Goal: Task Accomplishment & Management: Manage account settings

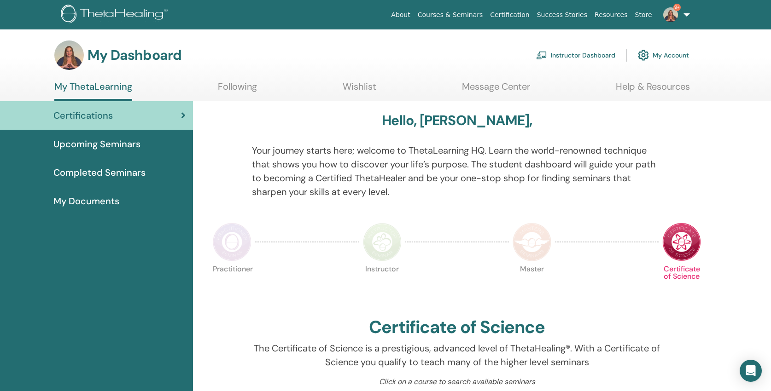
click at [580, 55] on link "Instructor Dashboard" at bounding box center [575, 55] width 79 height 20
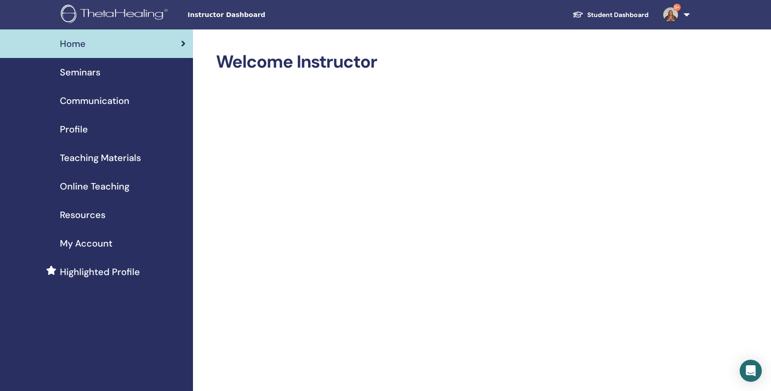
click at [89, 160] on span "Teaching Materials" at bounding box center [100, 158] width 81 height 14
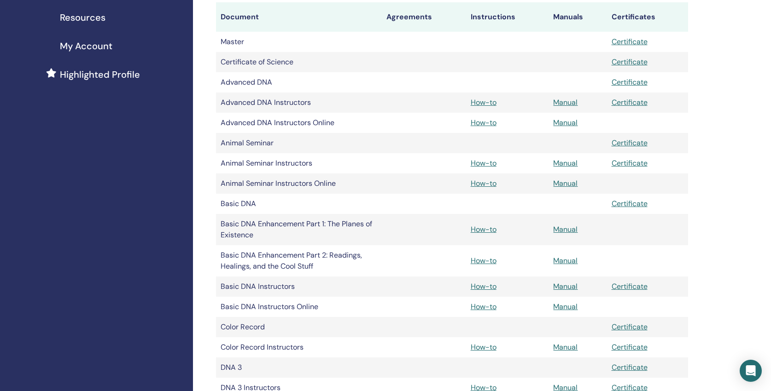
scroll to position [198, 0]
click at [557, 305] on link "Manual" at bounding box center [565, 306] width 24 height 10
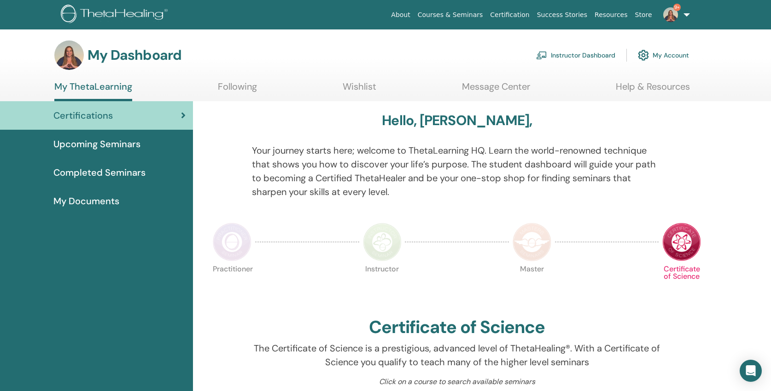
click at [583, 54] on link "Instructor Dashboard" at bounding box center [575, 55] width 79 height 20
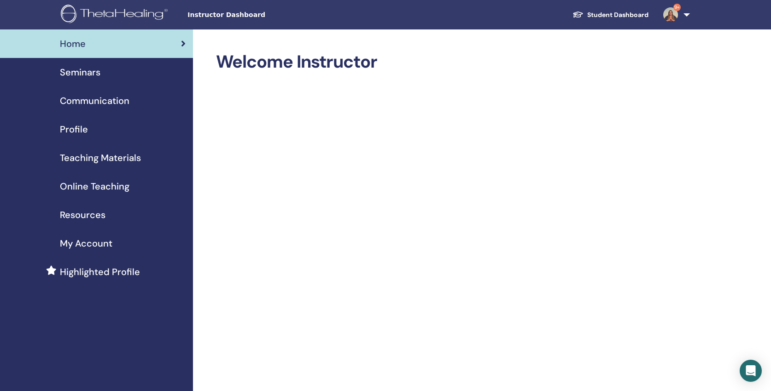
click at [689, 12] on link "9+" at bounding box center [675, 14] width 38 height 29
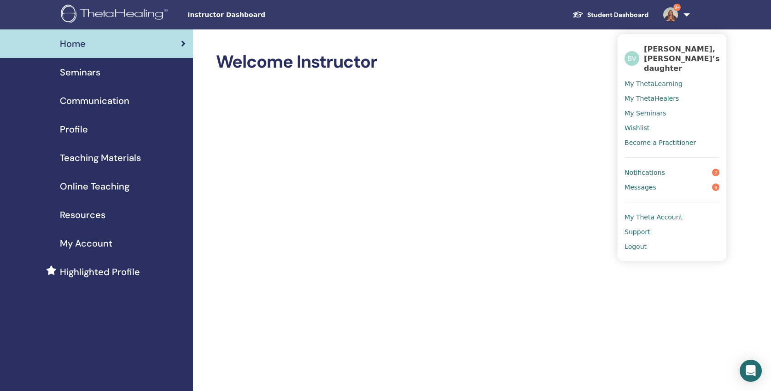
click at [659, 213] on span "My Theta Account" at bounding box center [654, 217] width 58 height 8
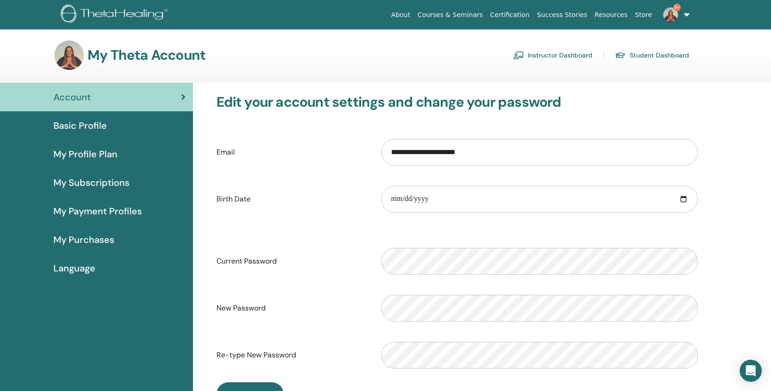
click at [117, 210] on span "My Payment Profiles" at bounding box center [97, 211] width 88 height 14
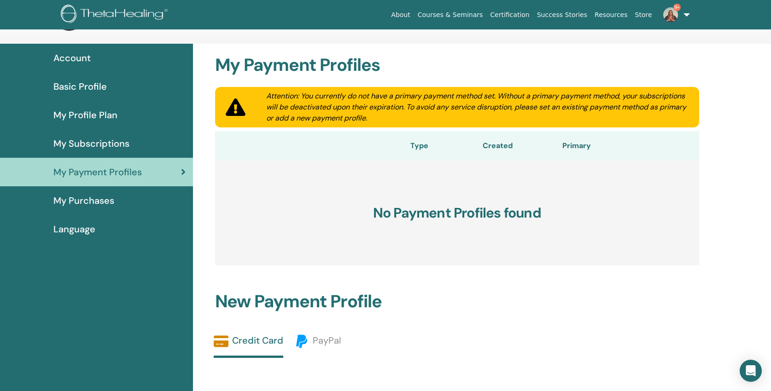
scroll to position [59, 0]
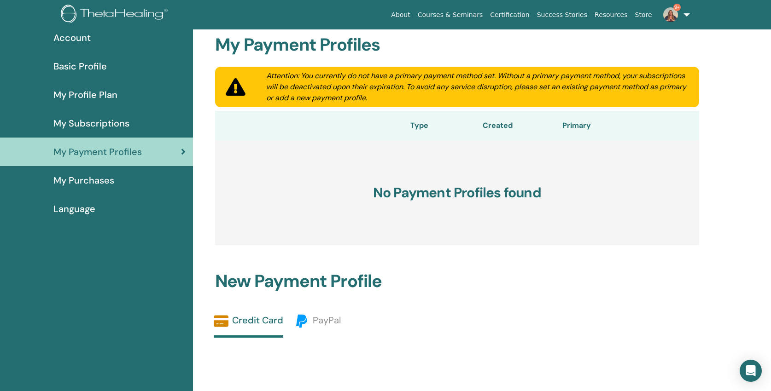
click at [99, 122] on span "My Subscriptions" at bounding box center [91, 124] width 76 height 14
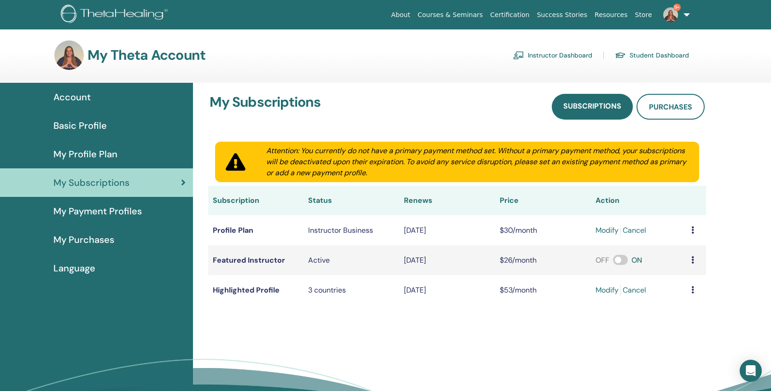
click at [92, 153] on span "My Profile Plan" at bounding box center [85, 154] width 64 height 14
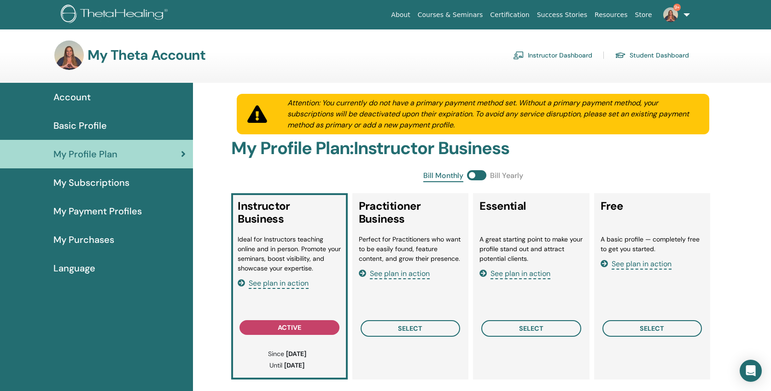
click at [641, 265] on span "See plan in action" at bounding box center [642, 264] width 60 height 11
